Goal: Information Seeking & Learning: Learn about a topic

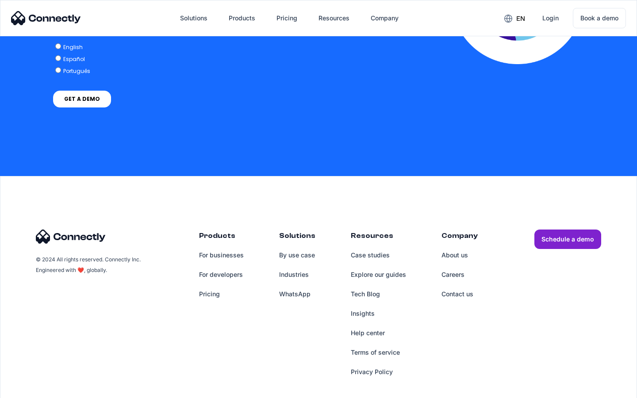
scroll to position [1809, 0]
